Goal: Task Accomplishment & Management: Use online tool/utility

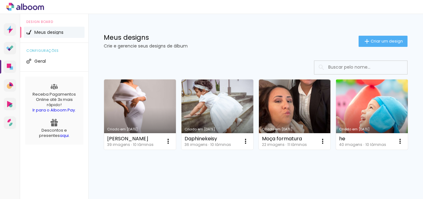
click at [336, 149] on link "Criado em [DATE]" at bounding box center [372, 114] width 72 height 70
